Goal: Transaction & Acquisition: Purchase product/service

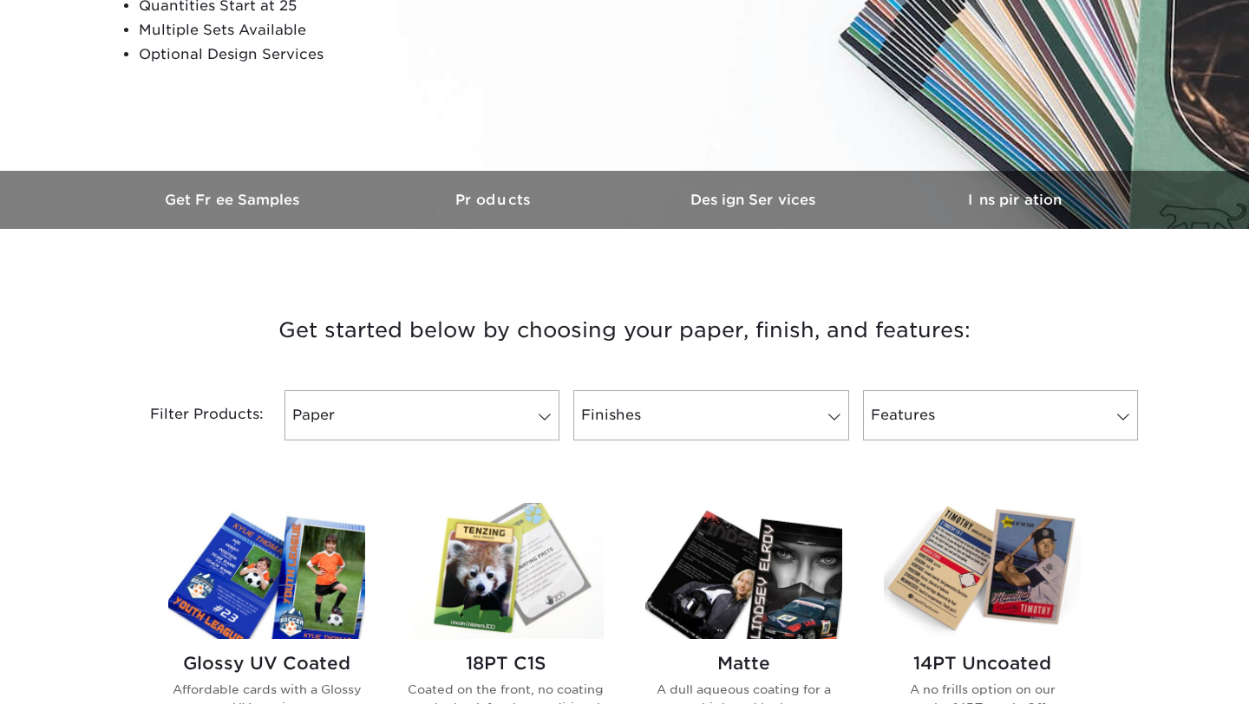
scroll to position [376, 0]
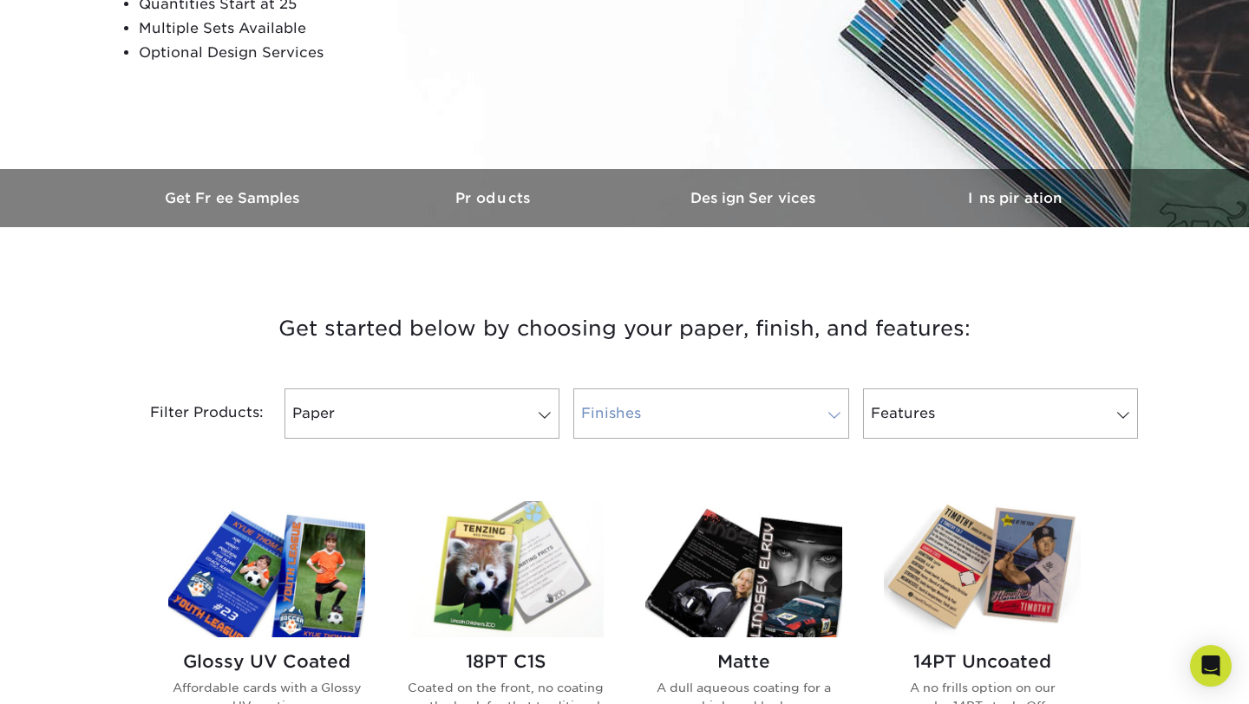
click at [740, 418] on link "Finishes" at bounding box center [710, 414] width 275 height 50
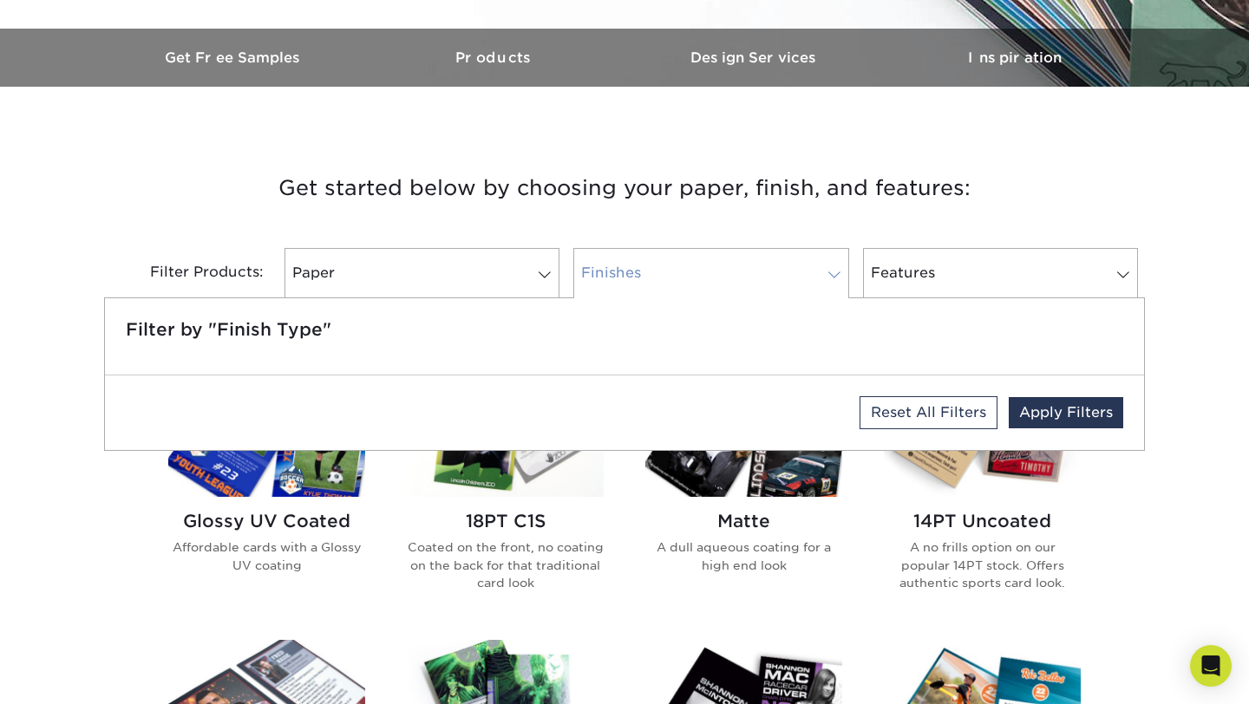
scroll to position [554, 0]
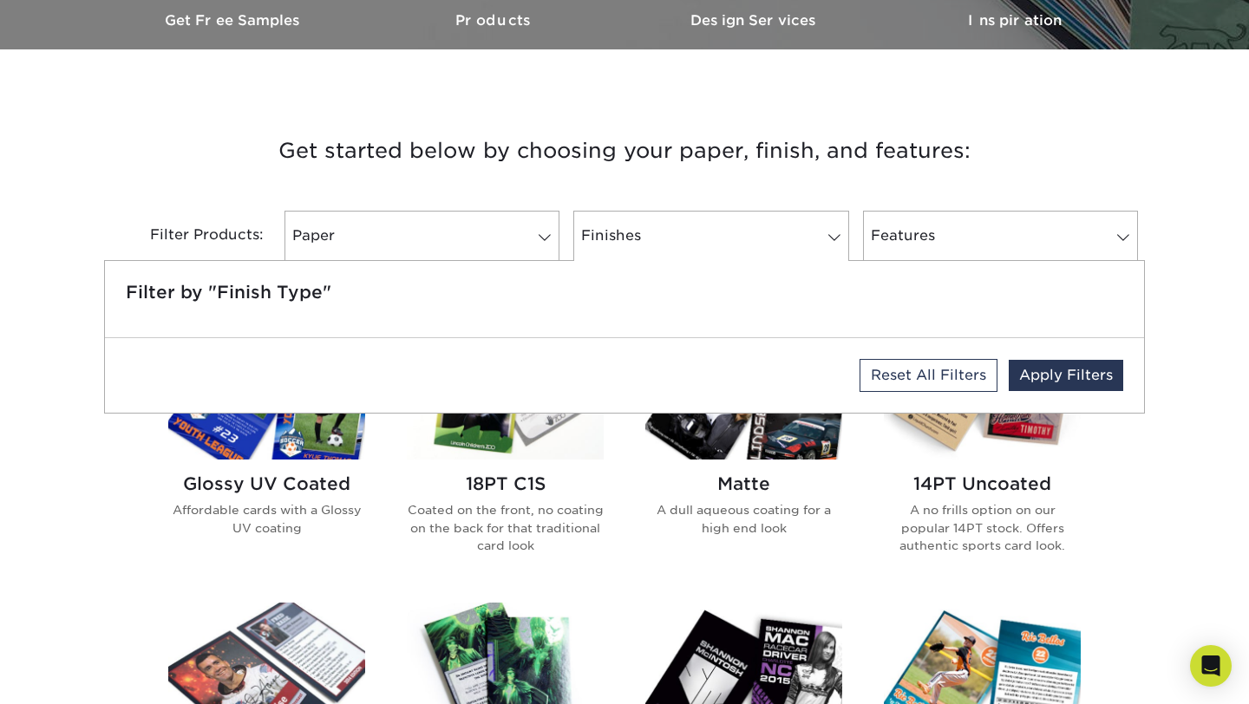
drag, startPoint x: 709, startPoint y: 75, endPoint x: 706, endPoint y: 91, distance: 16.7
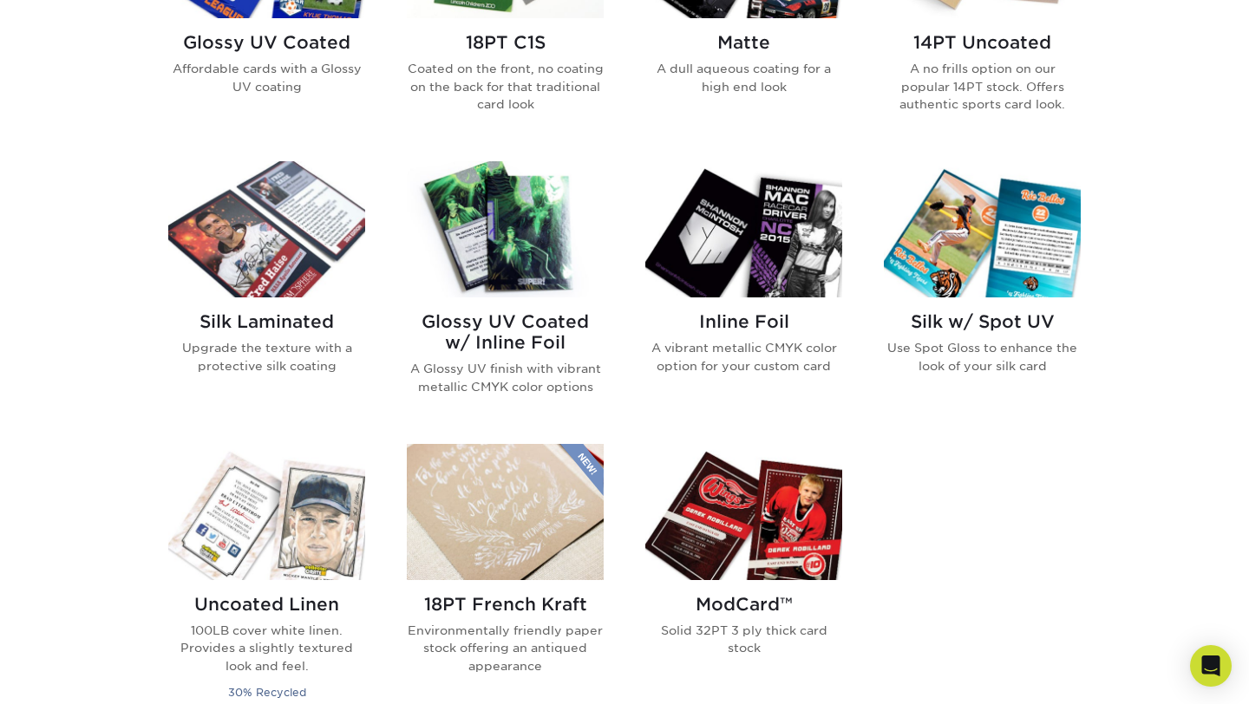
scroll to position [996, 0]
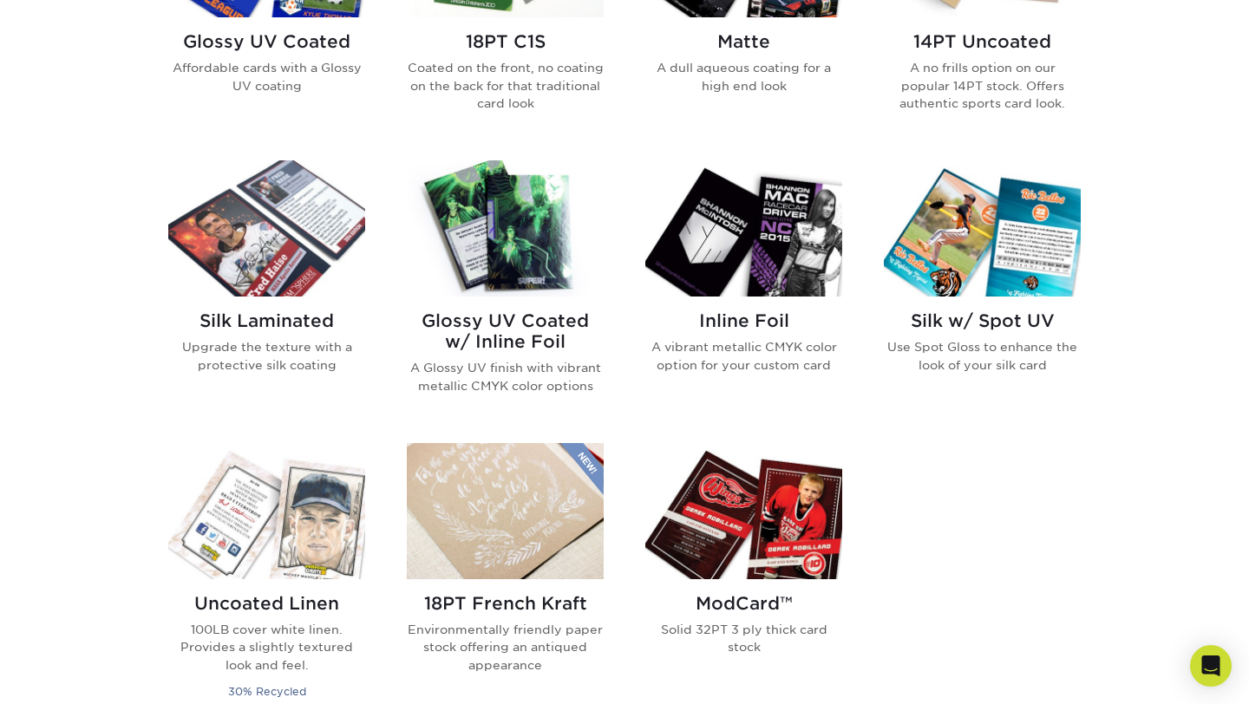
click at [529, 242] on img at bounding box center [505, 228] width 197 height 136
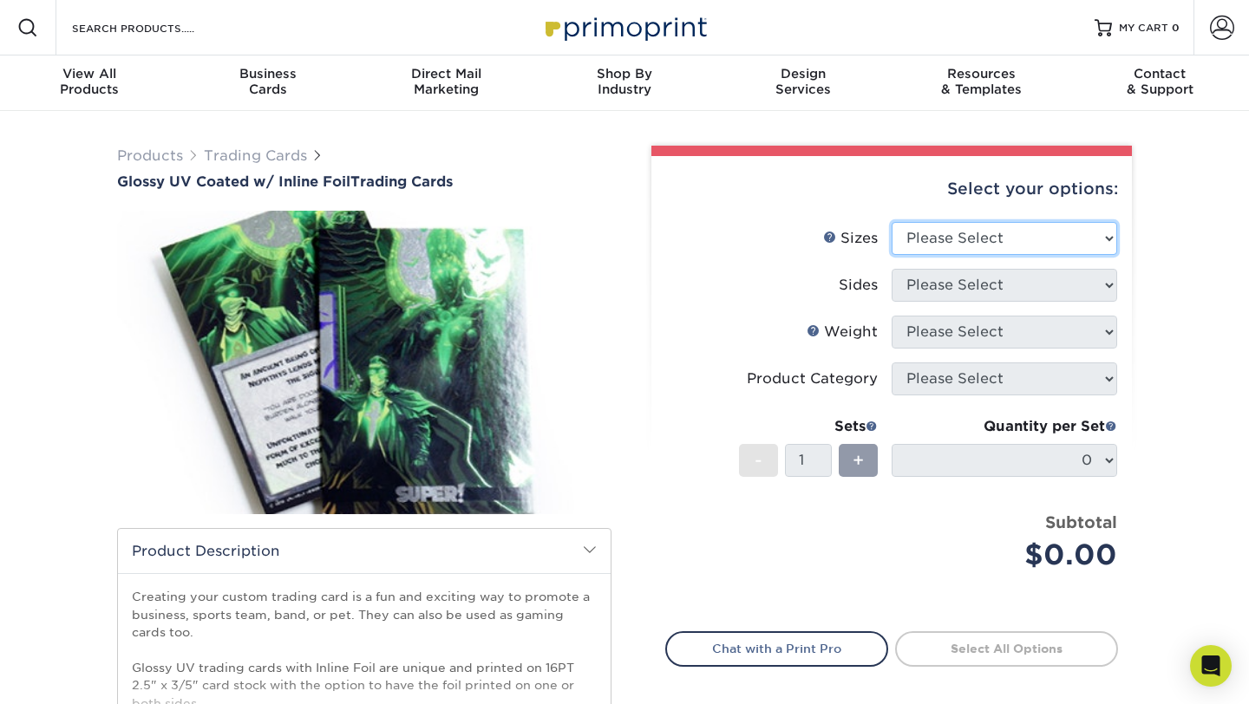
click at [978, 231] on select "Please Select 2.5" x 3.5"" at bounding box center [1005, 238] width 226 height 33
select select "2.50x3.50"
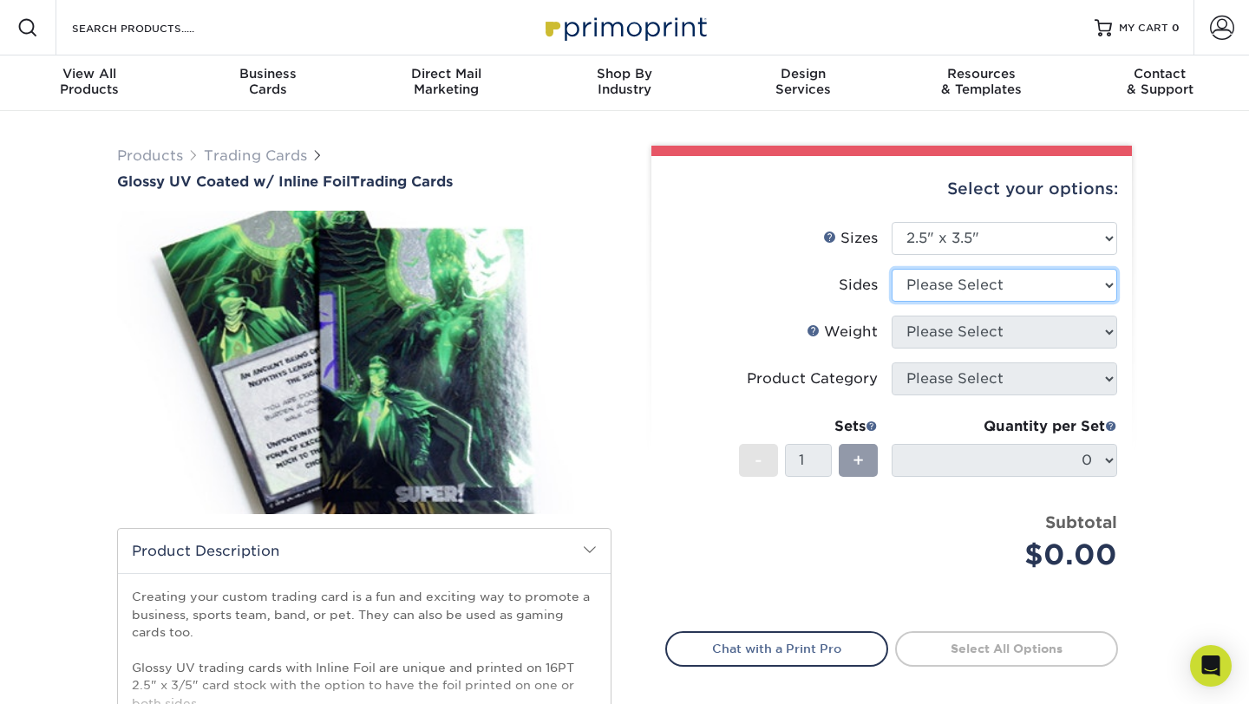
click at [939, 291] on select "Please Select Print Both Sides - Foil Back Only Print Both Sides - Foil Both Si…" at bounding box center [1005, 285] width 226 height 33
select select "e9e9dfb3-fba1-4d60-972c-fd9ca5904d33"
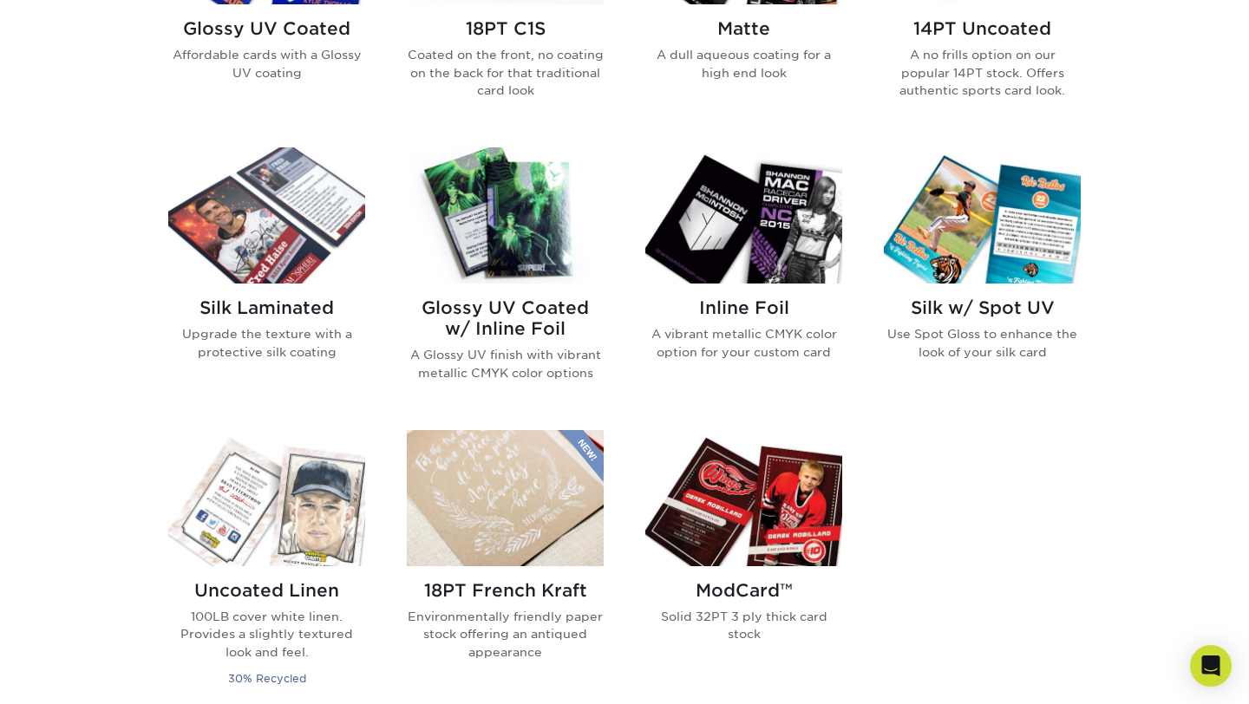
scroll to position [1017, 0]
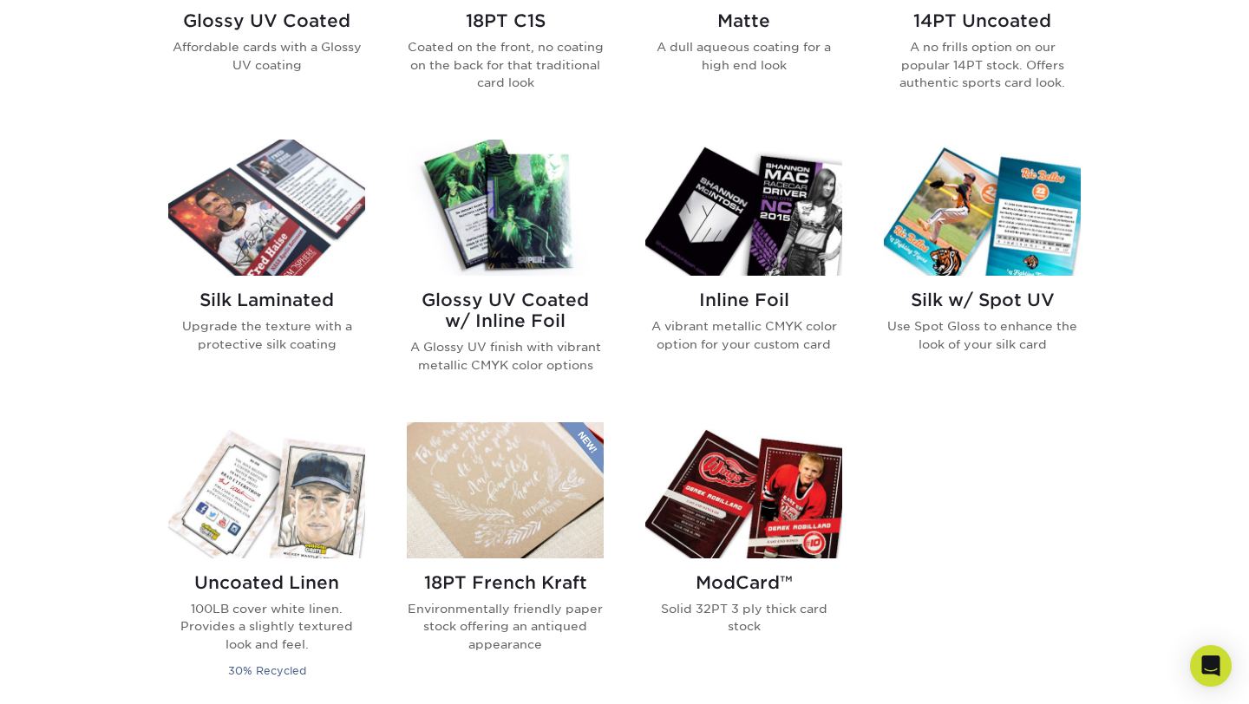
click at [537, 197] on img at bounding box center [505, 208] width 197 height 136
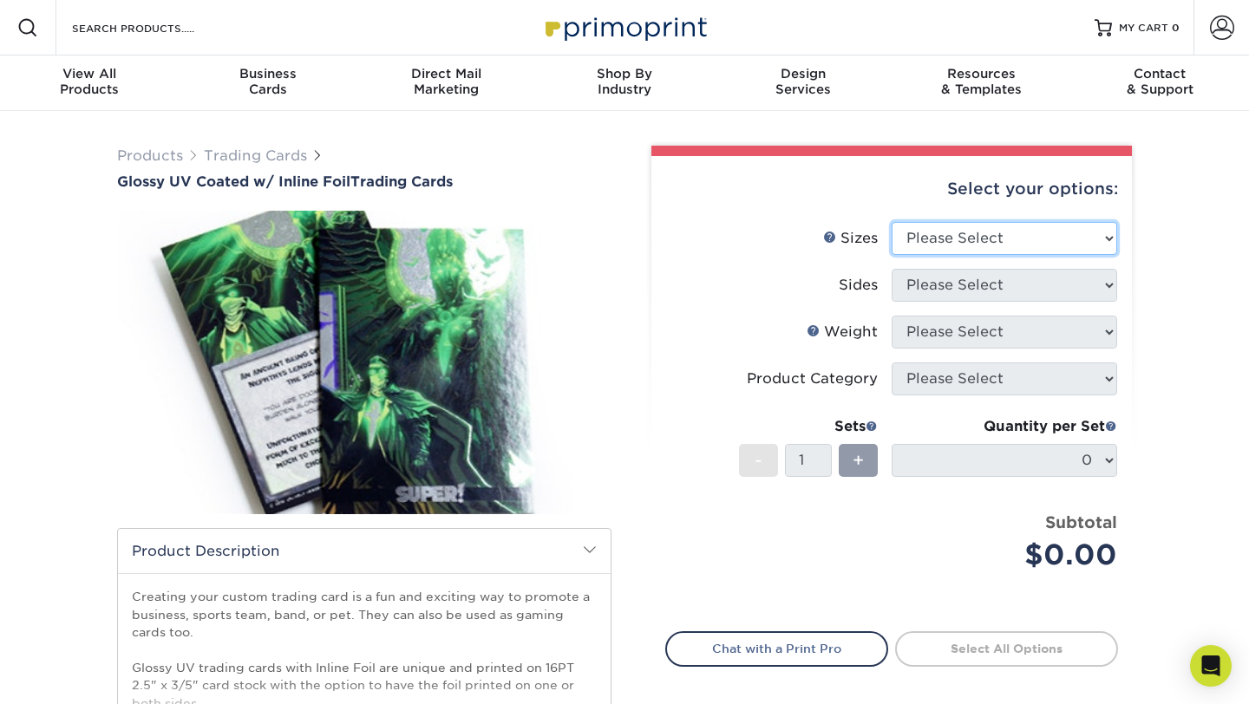
click at [920, 241] on select "Please Select 2.5" x 3.5"" at bounding box center [1005, 238] width 226 height 33
select select "2.50x3.50"
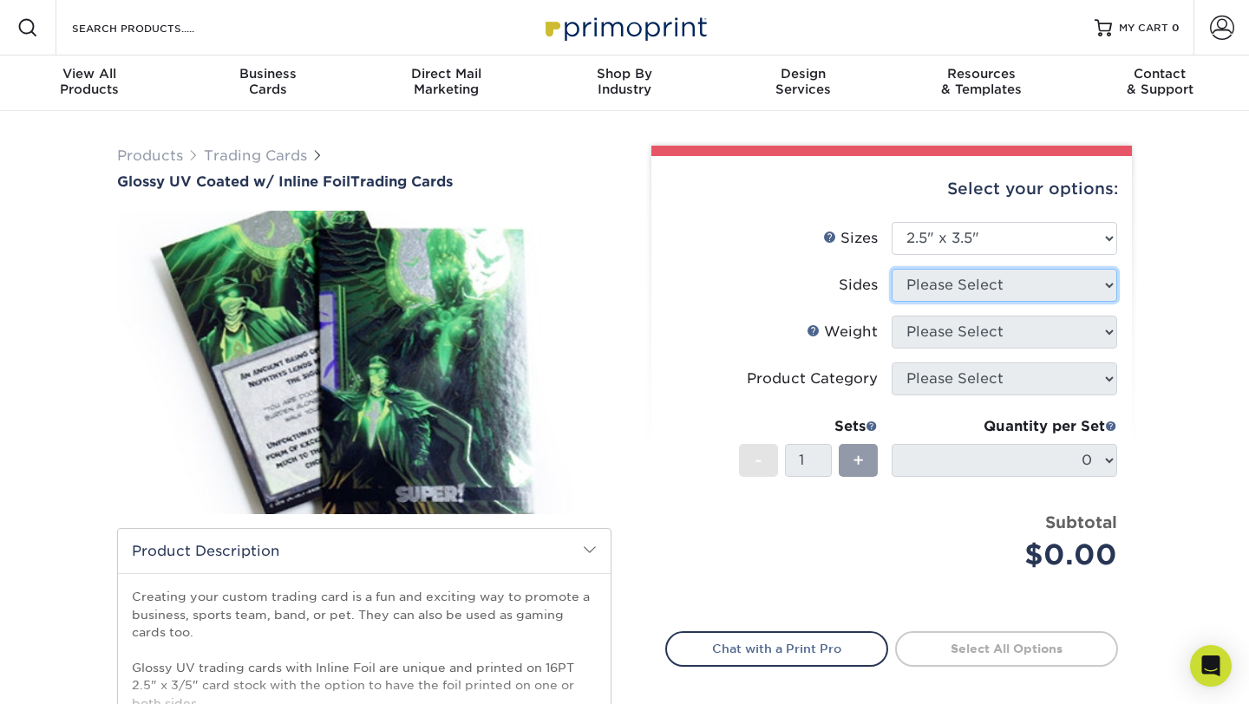
drag, startPoint x: 920, startPoint y: 241, endPoint x: 918, endPoint y: 290, distance: 48.7
click at [918, 290] on select "Please Select" at bounding box center [1005, 285] width 226 height 33
select select "e9e9dfb3-fba1-4d60-972c-fd9ca5904d33"
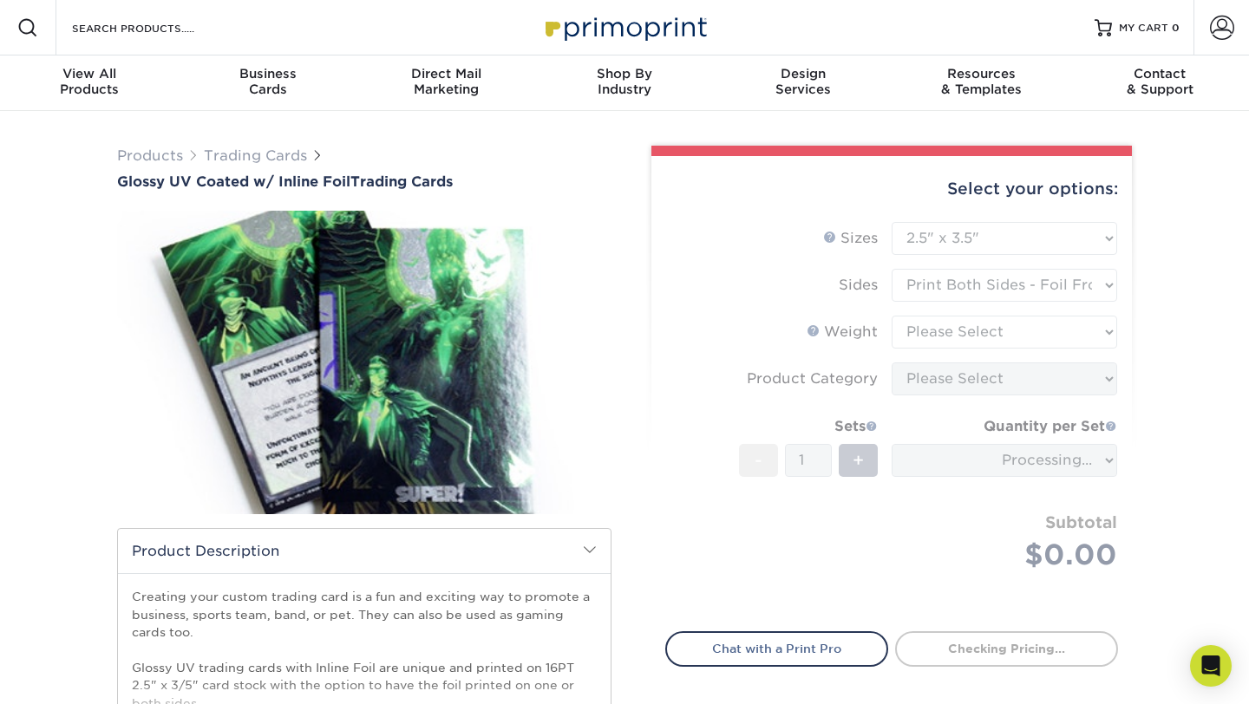
click at [927, 335] on form "Sizes Help Sizes Please Select 2.5" x 3.5" Sides Please Select 16PT - 1" at bounding box center [891, 417] width 453 height 390
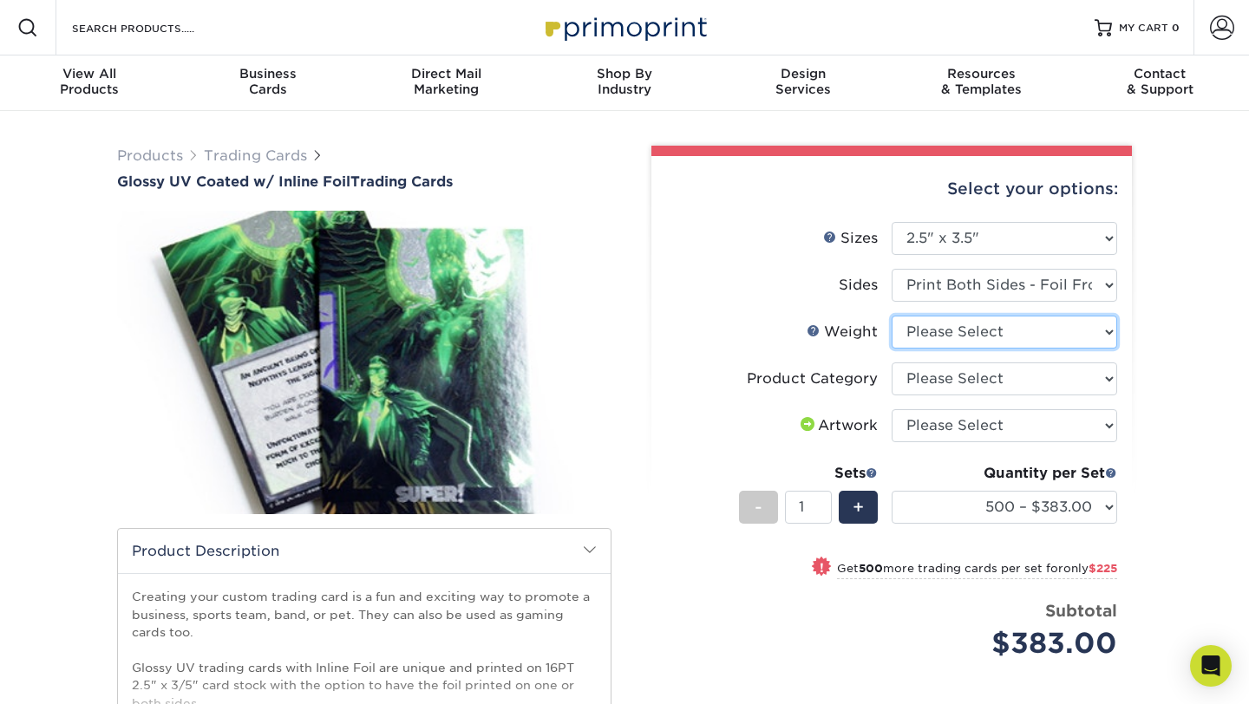
click at [922, 339] on select "Please Select 16PT" at bounding box center [1005, 332] width 226 height 33
select select "16PT"
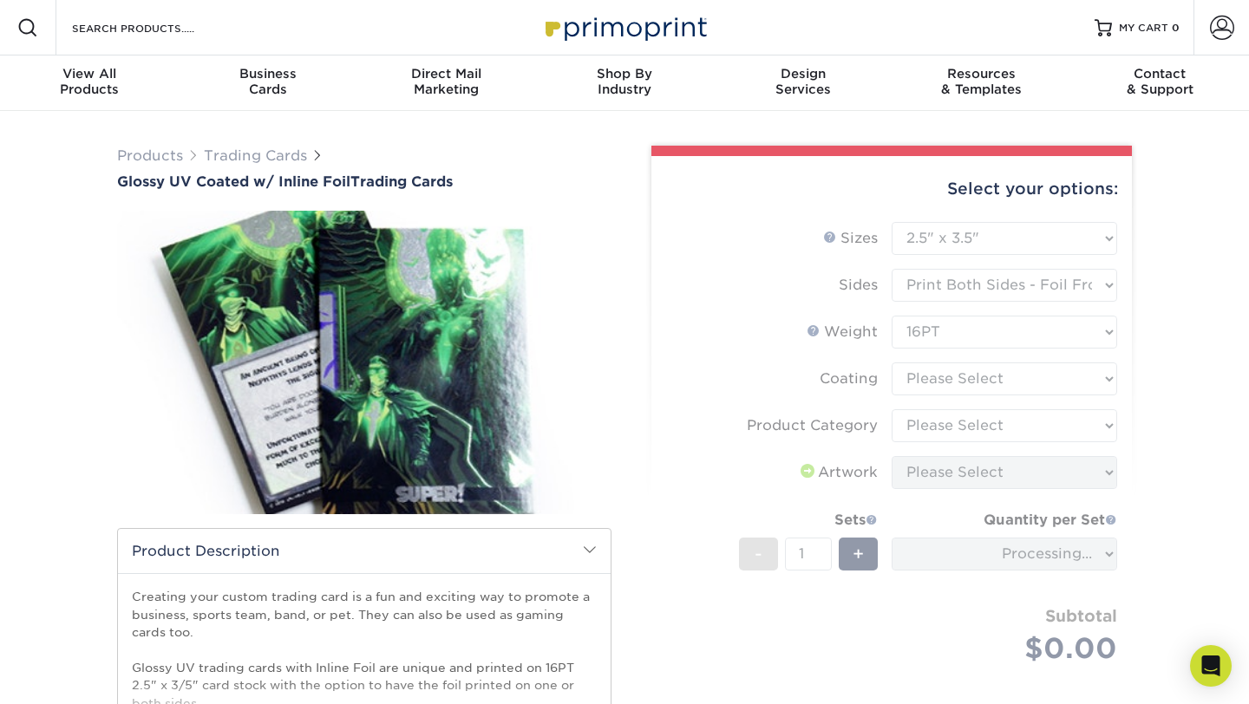
click at [924, 390] on form "Sizes Help Sizes Please Select 2.5" x 3.5" Sides Please Select 16PT - 1" at bounding box center [891, 463] width 453 height 483
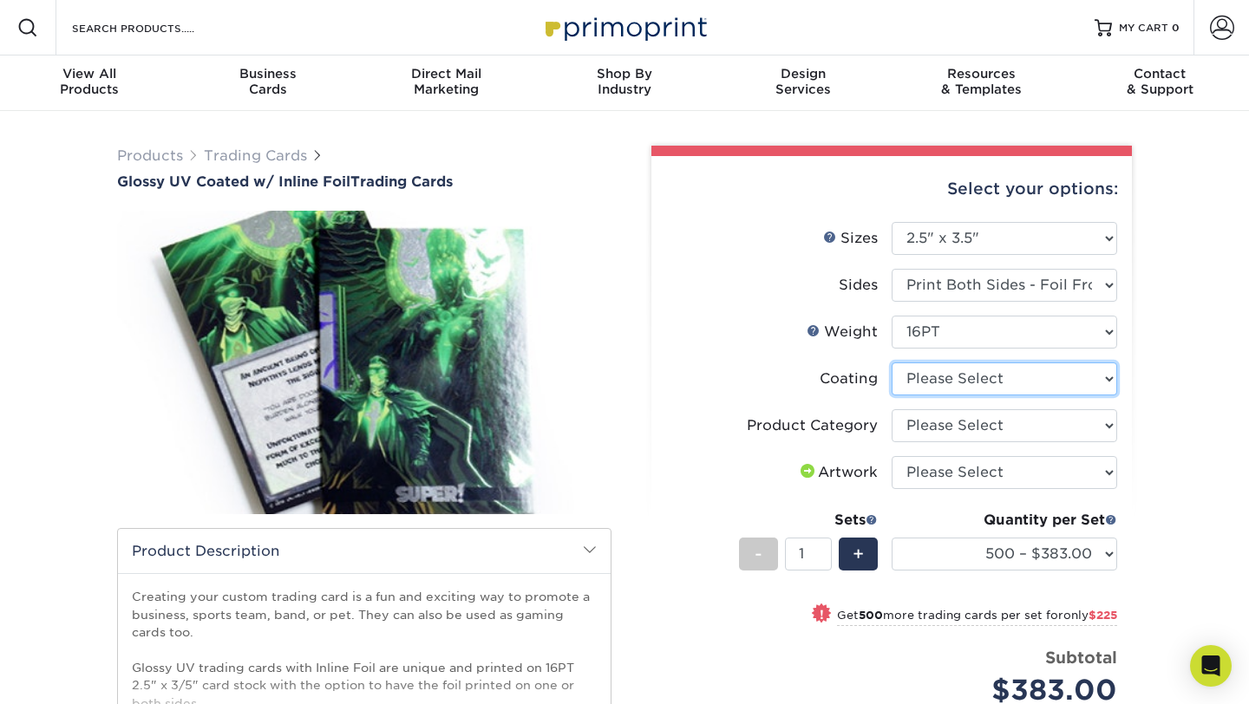
click at [930, 377] on select at bounding box center [1005, 379] width 226 height 33
select select "ae367451-b2b8-45df-a344-0f05b6a12993"
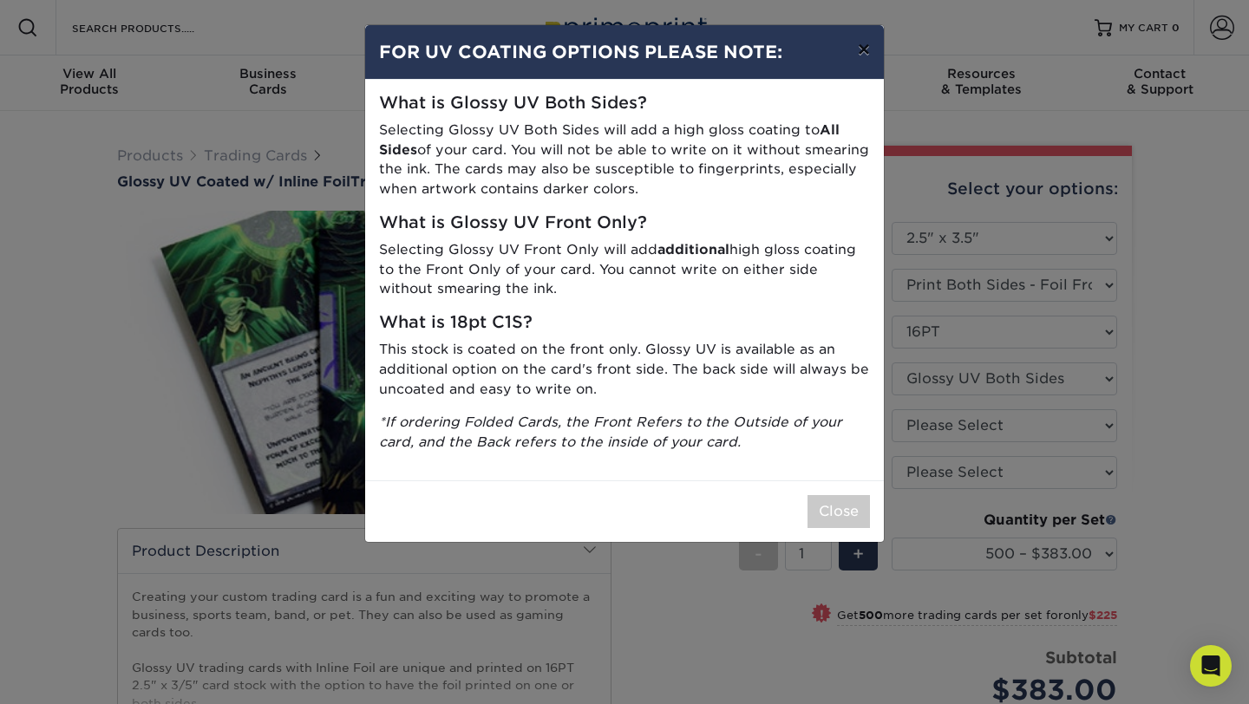
click at [855, 58] on button "×" at bounding box center [864, 49] width 40 height 49
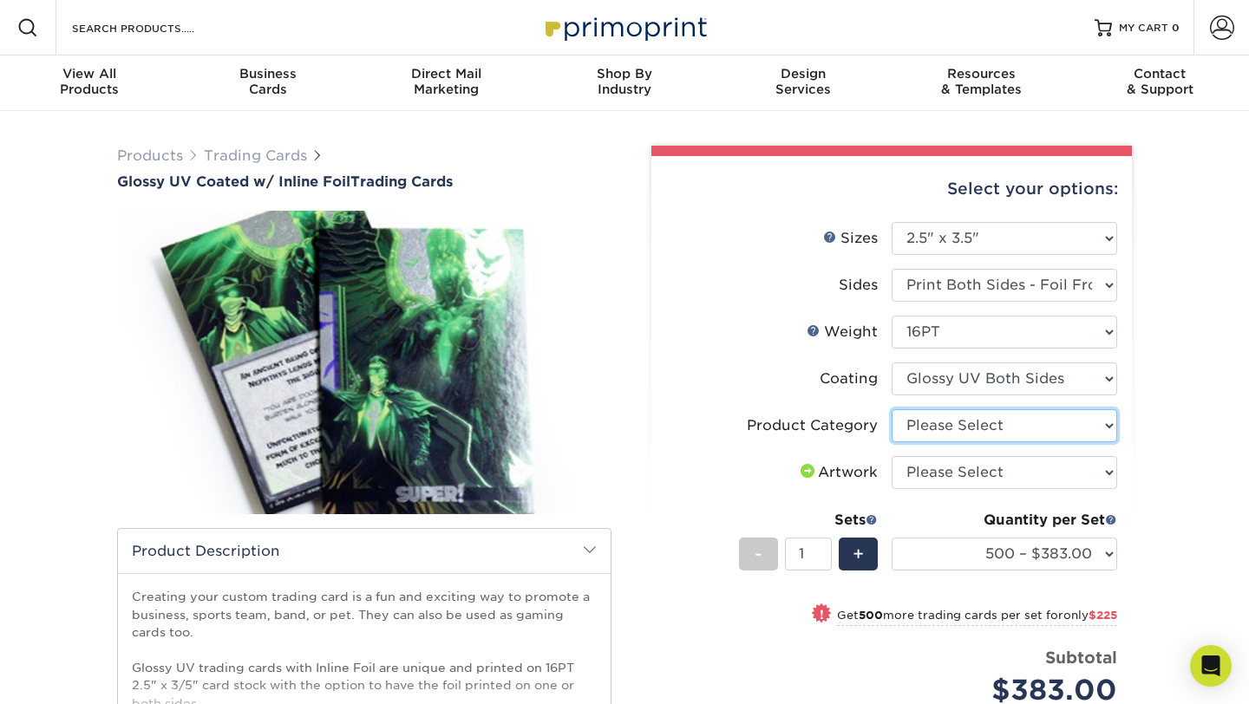
click at [930, 428] on select "Please Select Trading Cards" at bounding box center [1005, 425] width 226 height 33
select select "c2f9bce9-36c2-409d-b101-c29d9d031e18"
click at [933, 466] on select "Please Select I will upload files I need a design - $100" at bounding box center [1005, 472] width 226 height 33
select select "upload"
click at [1205, 481] on div "Products Trading Cards Glossy UV Coated w/ Inline Foil Trading Cards /" at bounding box center [624, 546] width 1249 height 871
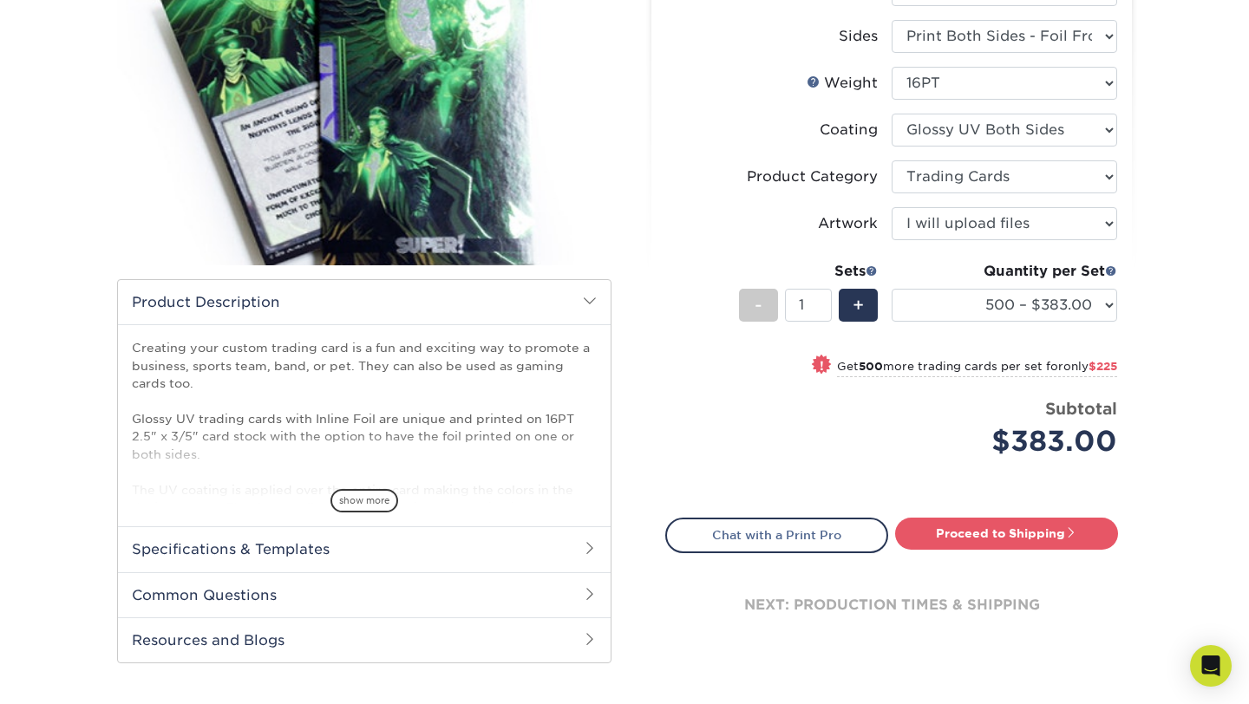
scroll to position [252, 0]
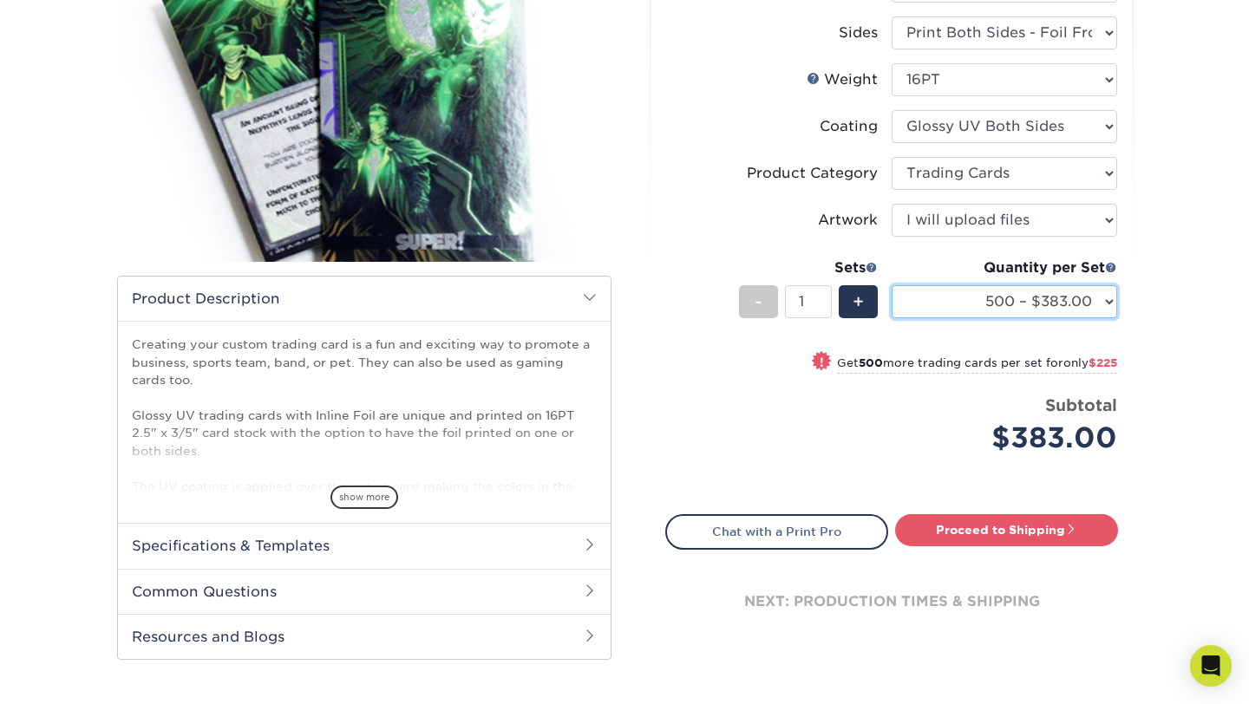
click at [1108, 299] on select "500 – $383.00 1000 – $608.00 2500 – $883.00 5000 – $1252.00" at bounding box center [1005, 301] width 226 height 33
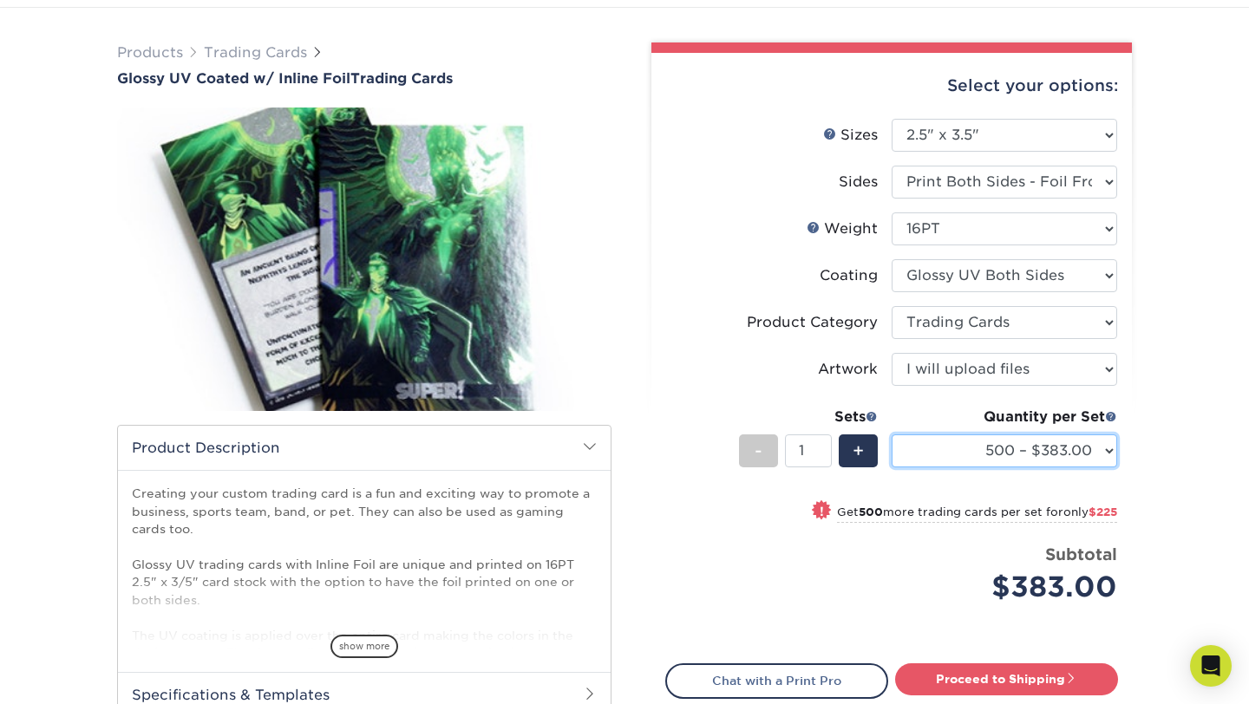
scroll to position [0, 0]
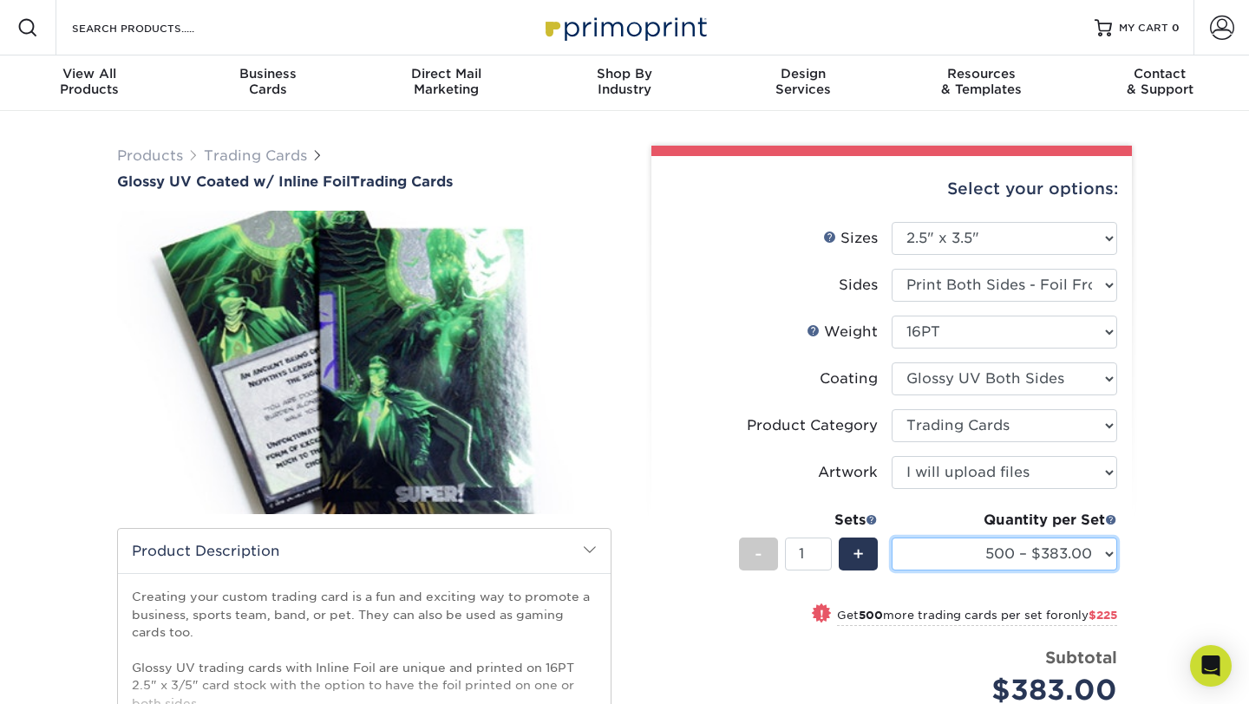
click at [1023, 546] on select "500 – $383.00 1000 – $608.00 2500 – $883.00 5000 – $1252.00" at bounding box center [1005, 554] width 226 height 33
